Goal: Task Accomplishment & Management: Use online tool/utility

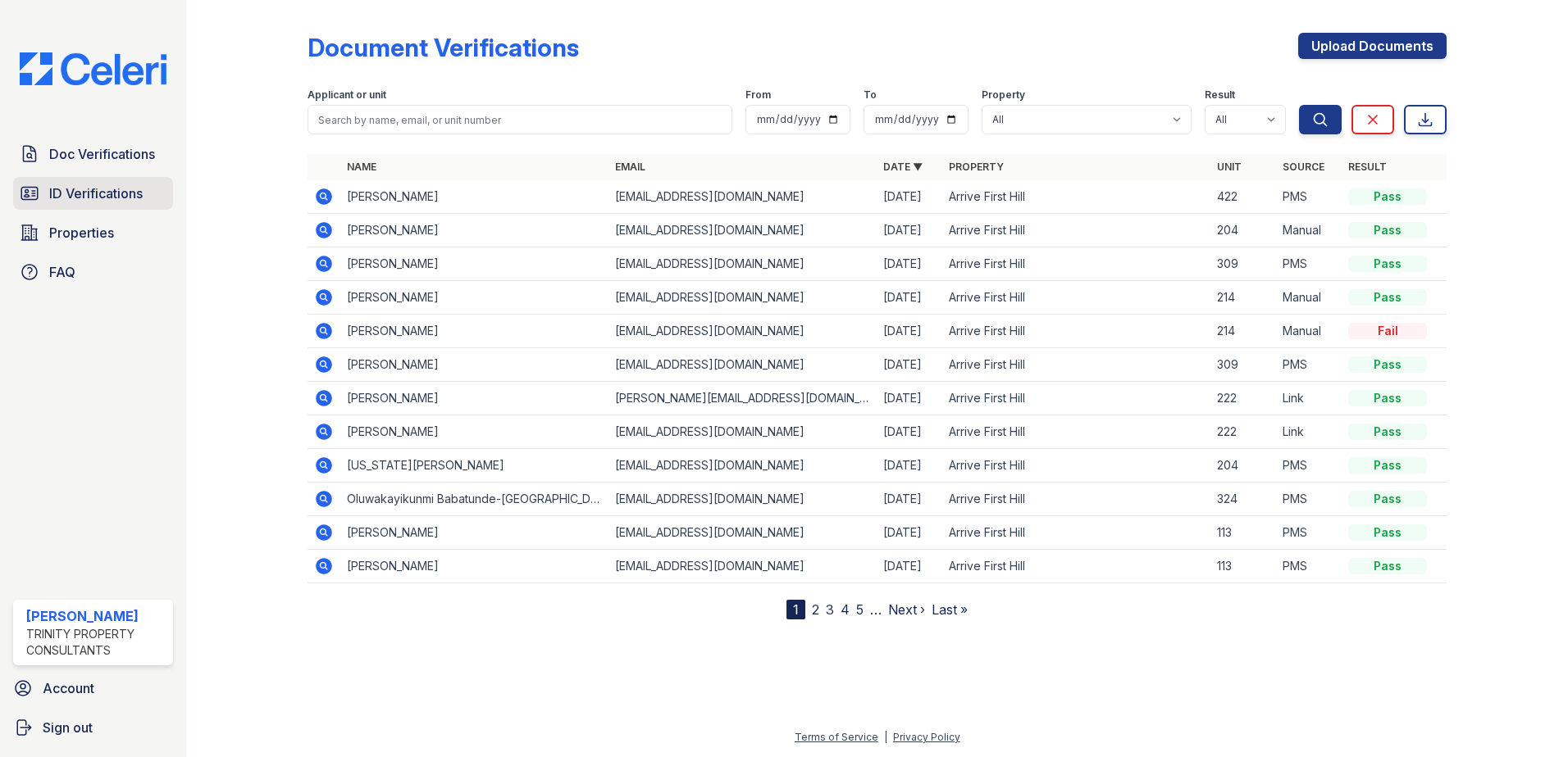
click at [77, 200] on span "ID Verifications" at bounding box center [95, 193] width 93 height 20
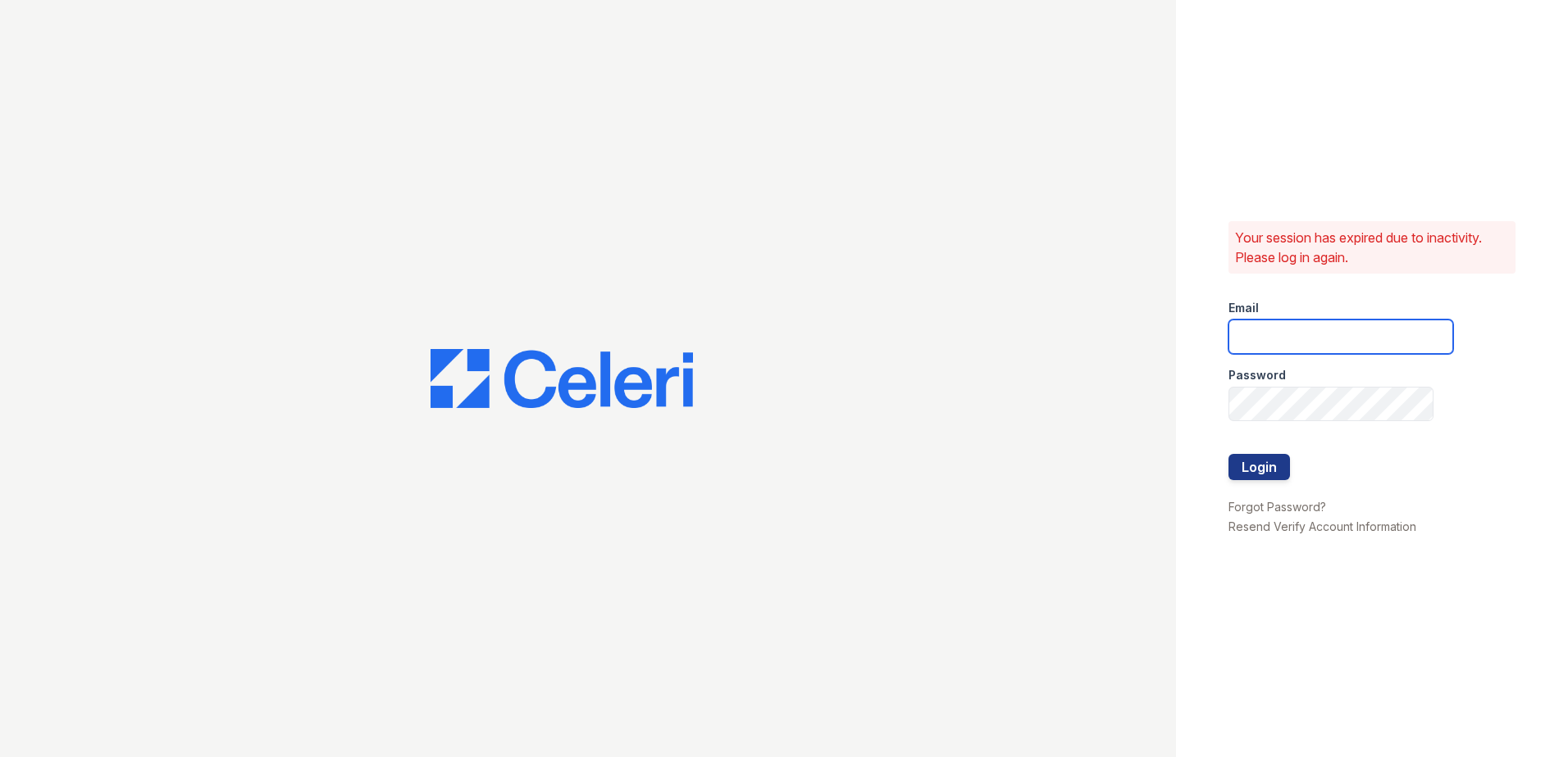
type input "[EMAIL_ADDRESS][DOMAIN_NAME]"
click at [1272, 466] on button "Login" at bounding box center [1259, 466] width 62 height 27
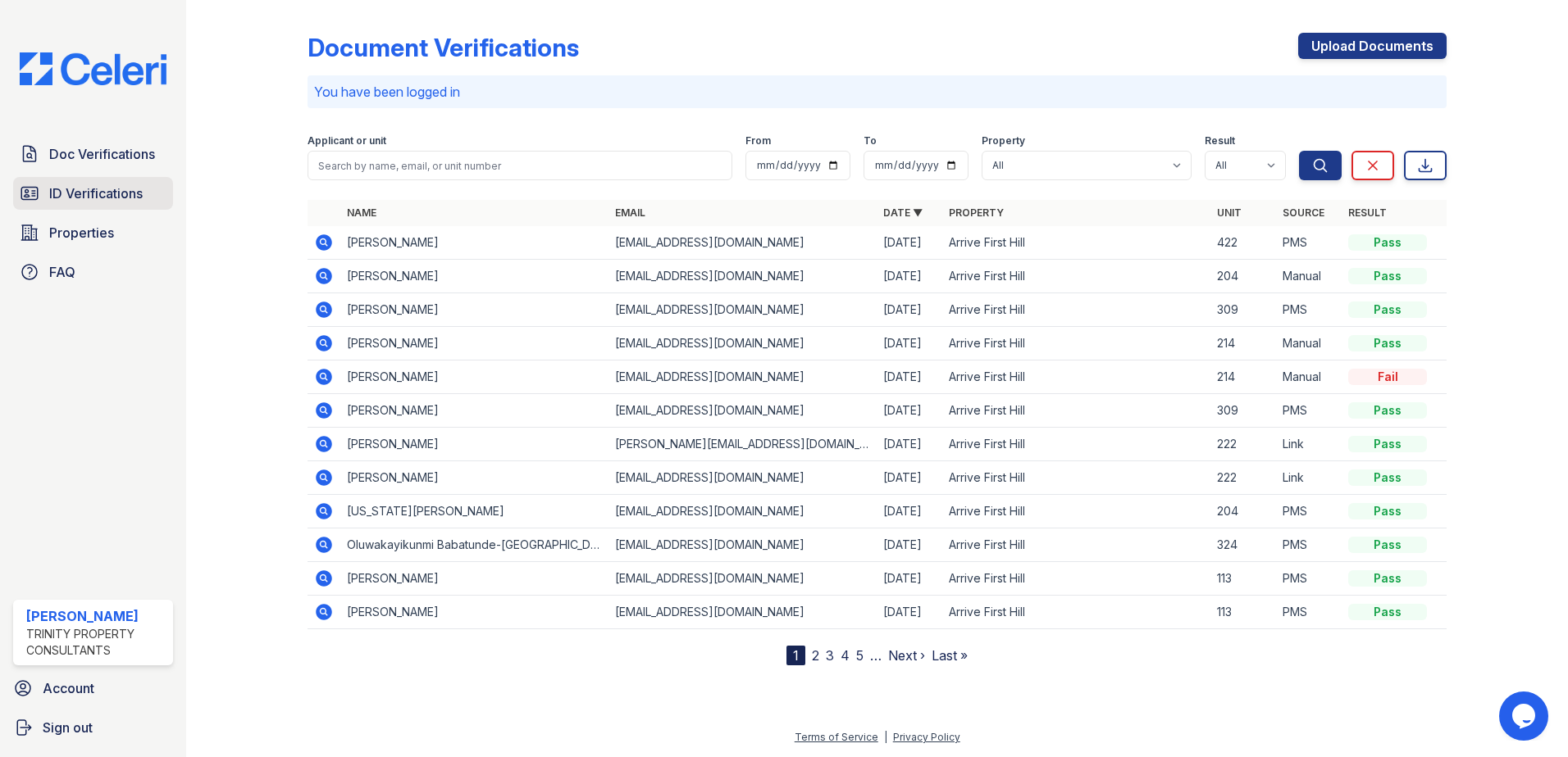
click at [100, 204] on link "ID Verifications" at bounding box center [92, 192] width 160 height 32
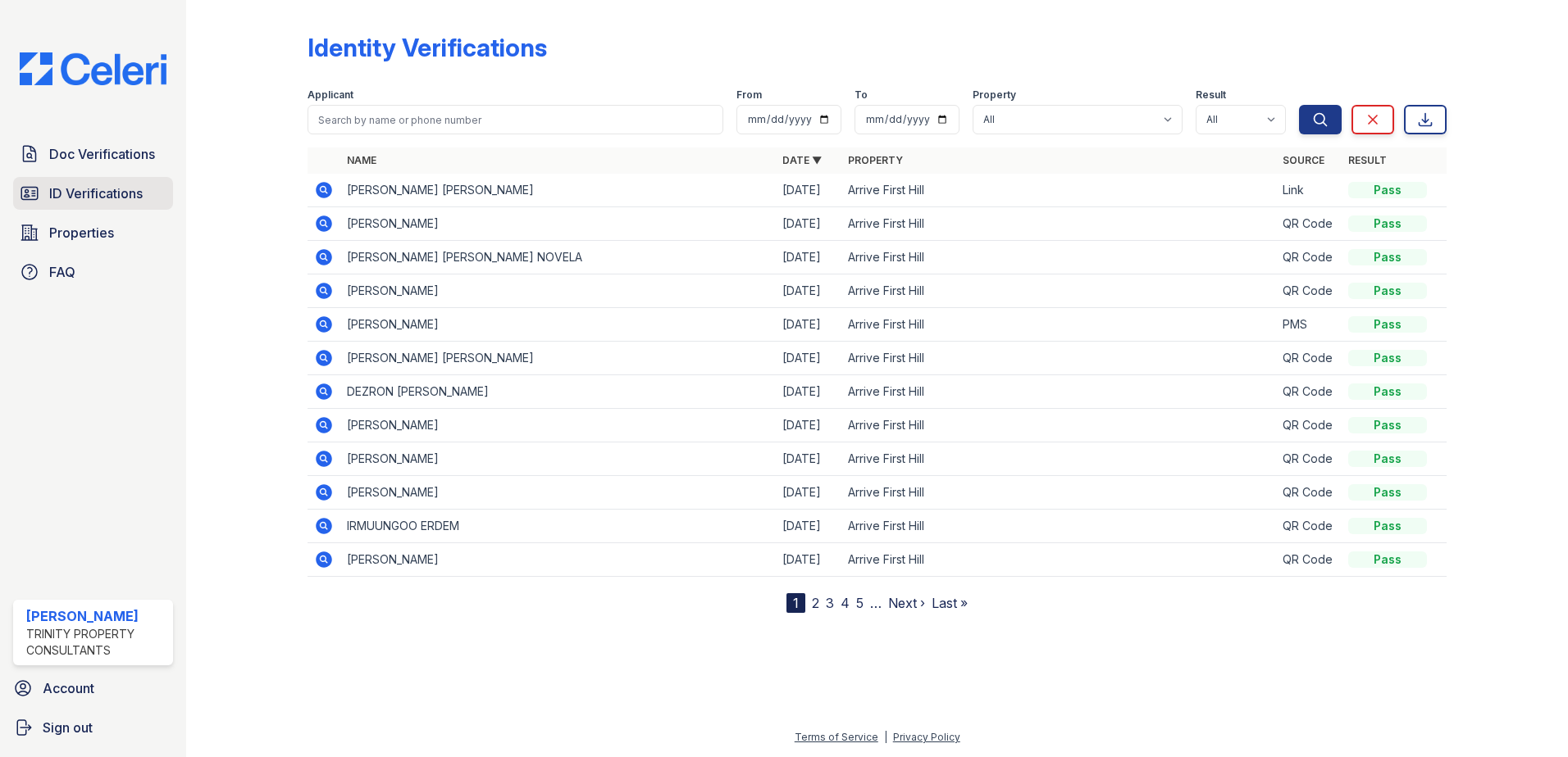
click at [91, 192] on span "ID Verifications" at bounding box center [95, 193] width 93 height 20
click at [83, 197] on span "ID Verifications" at bounding box center [95, 193] width 93 height 20
